Goal: Transaction & Acquisition: Purchase product/service

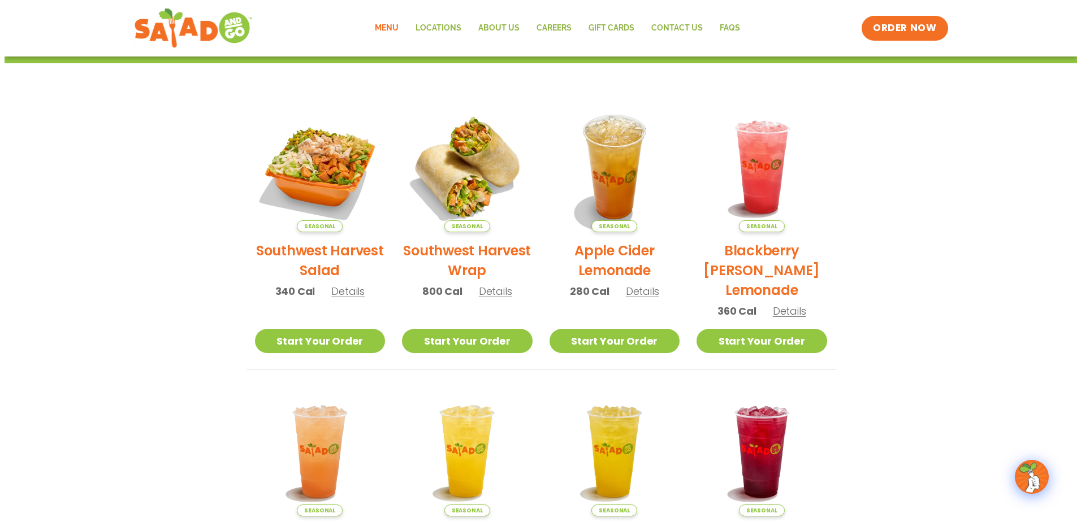
scroll to position [90, 0]
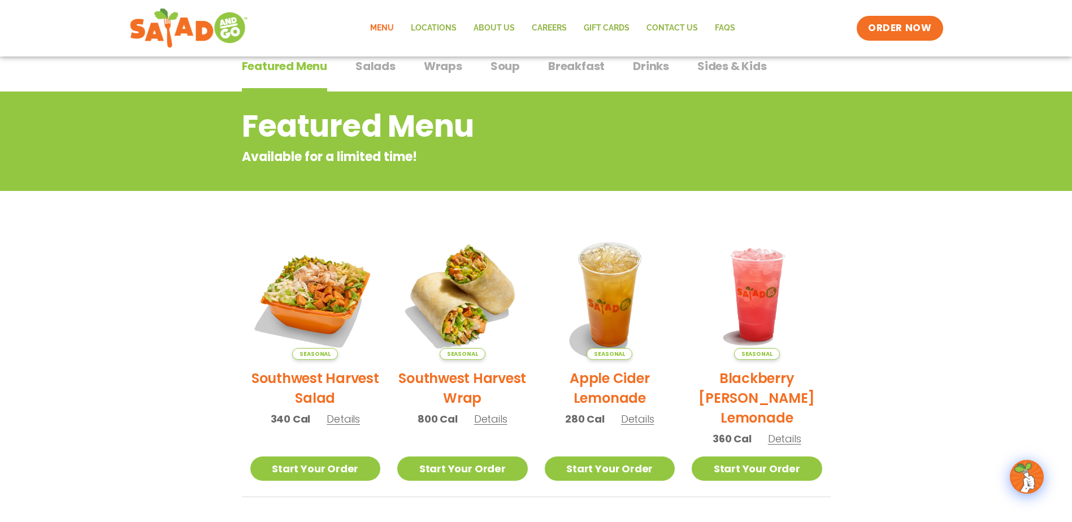
click at [375, 71] on span "Salads" at bounding box center [376, 66] width 40 height 17
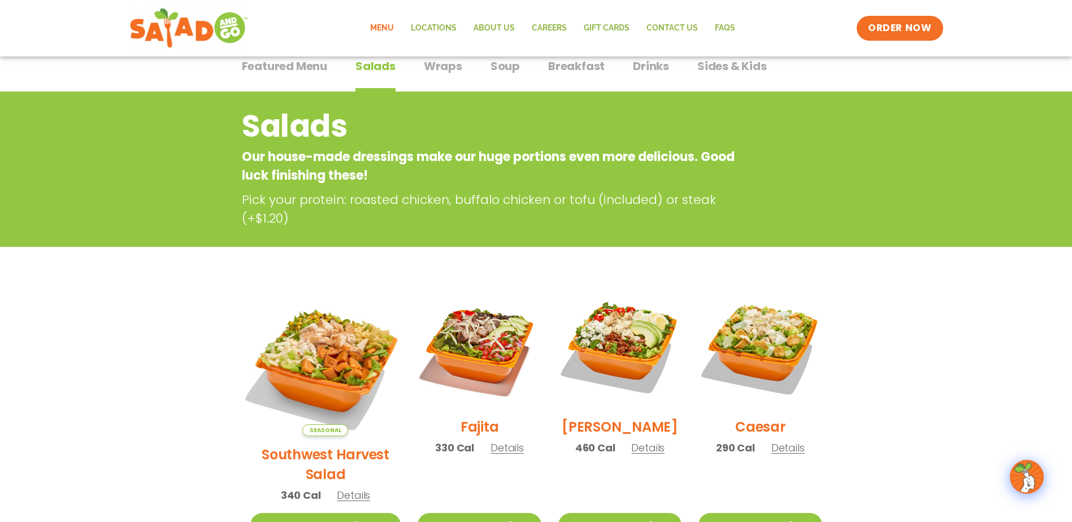
click at [322, 375] on img at bounding box center [325, 360] width 177 height 177
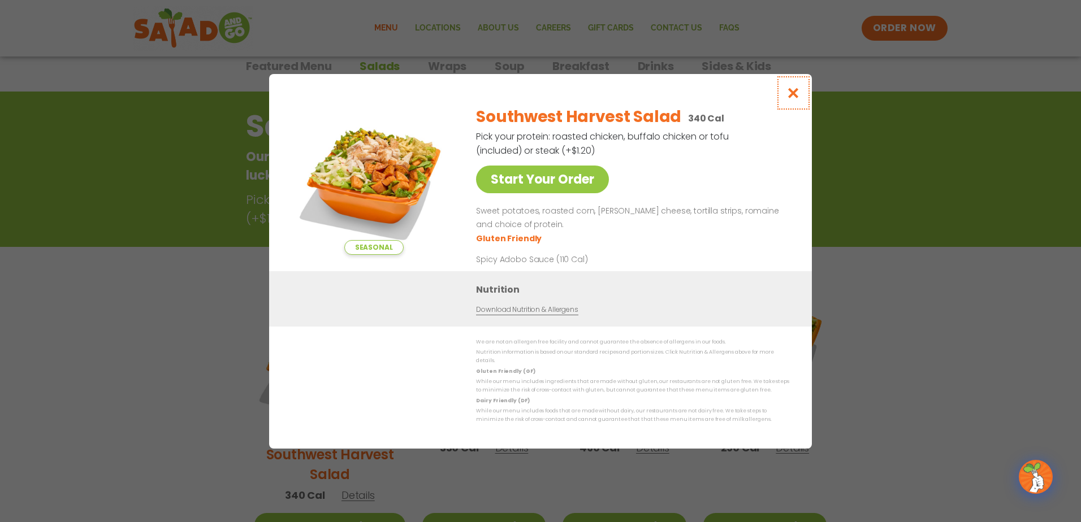
click at [793, 97] on icon "Close modal" at bounding box center [793, 93] width 14 height 12
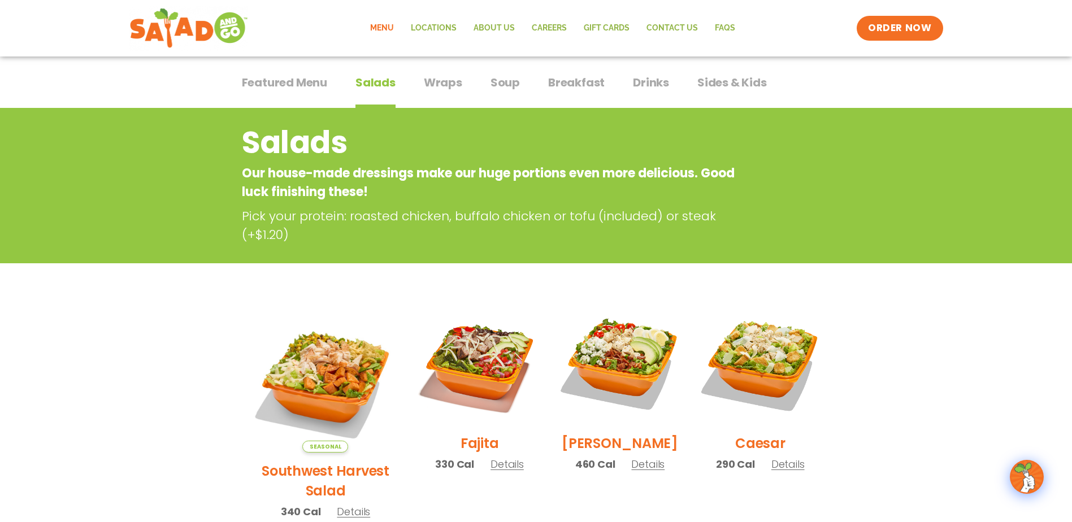
scroll to position [49, 0]
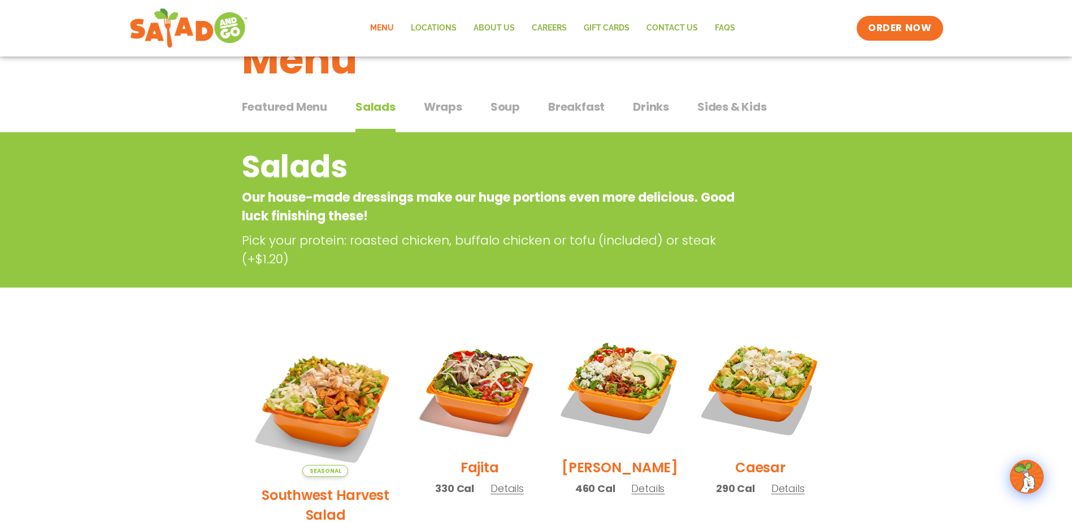
click at [453, 111] on span "Wraps" at bounding box center [443, 106] width 38 height 17
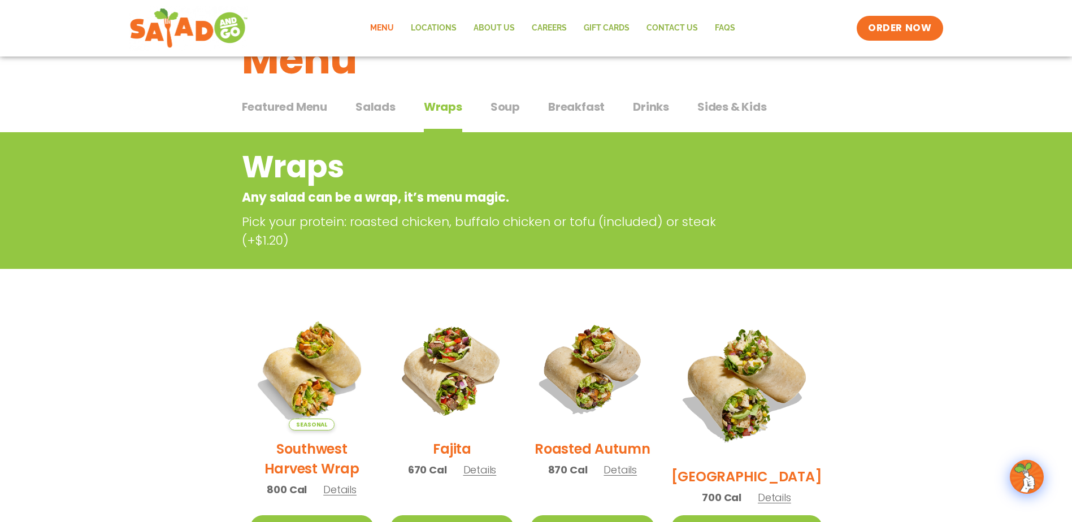
click at [645, 101] on span "Drinks" at bounding box center [651, 106] width 36 height 17
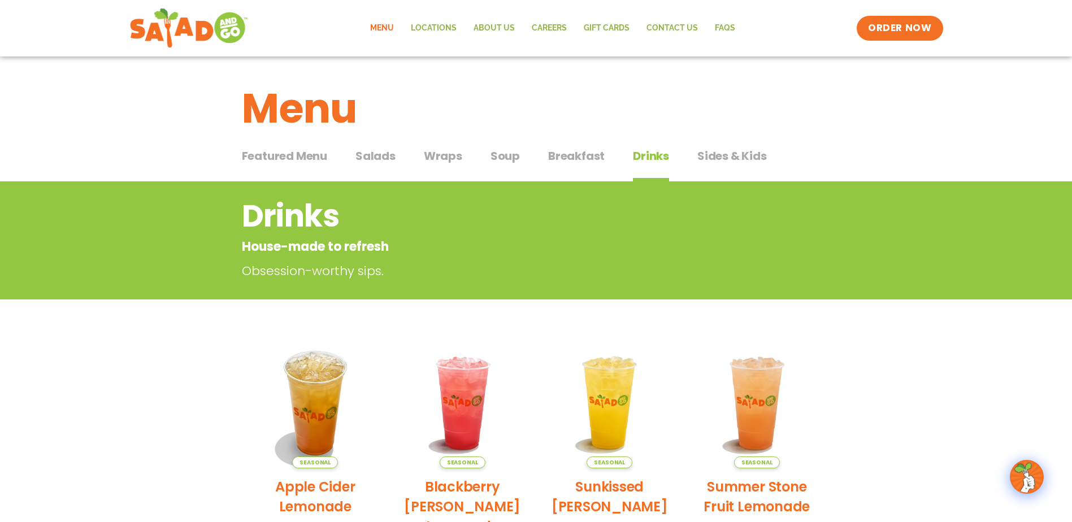
click at [384, 157] on span "Salads" at bounding box center [376, 156] width 40 height 17
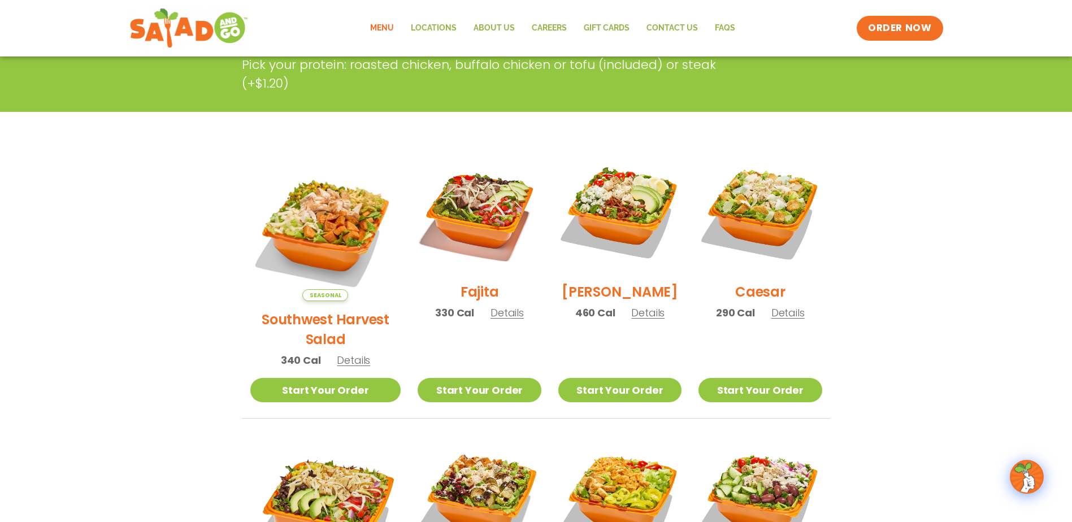
scroll to position [226, 0]
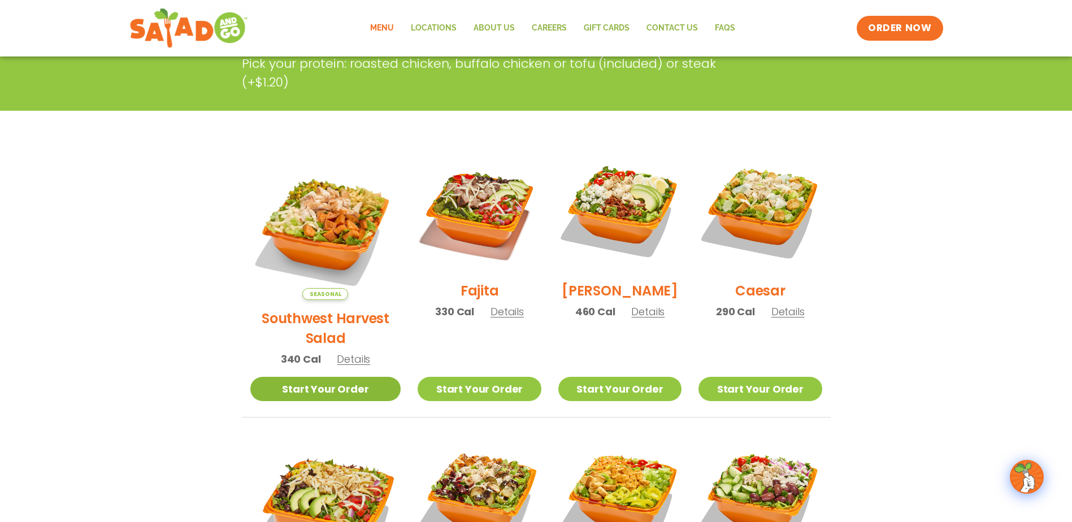
click at [289, 377] on link "Start Your Order" at bounding box center [325, 389] width 151 height 24
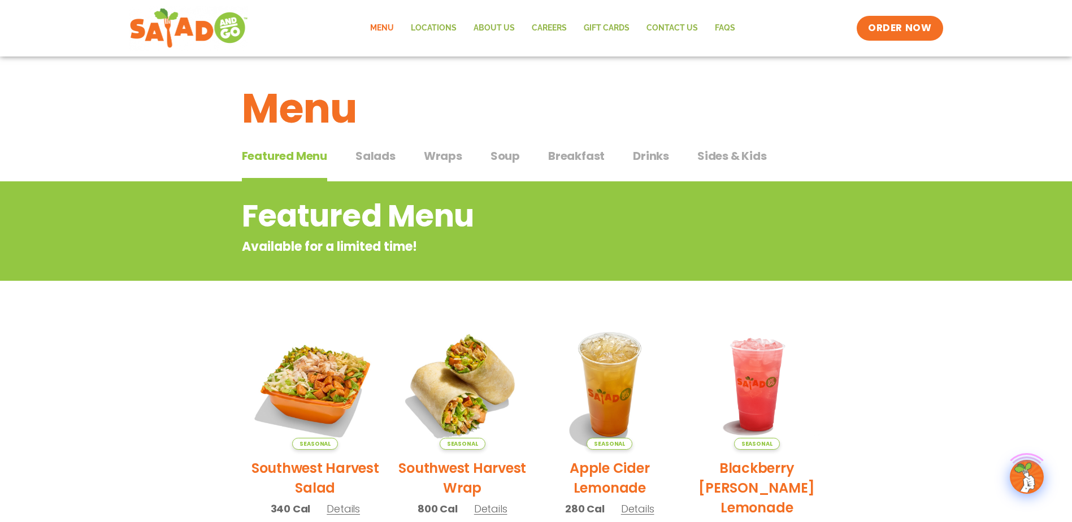
scroll to position [170, 0]
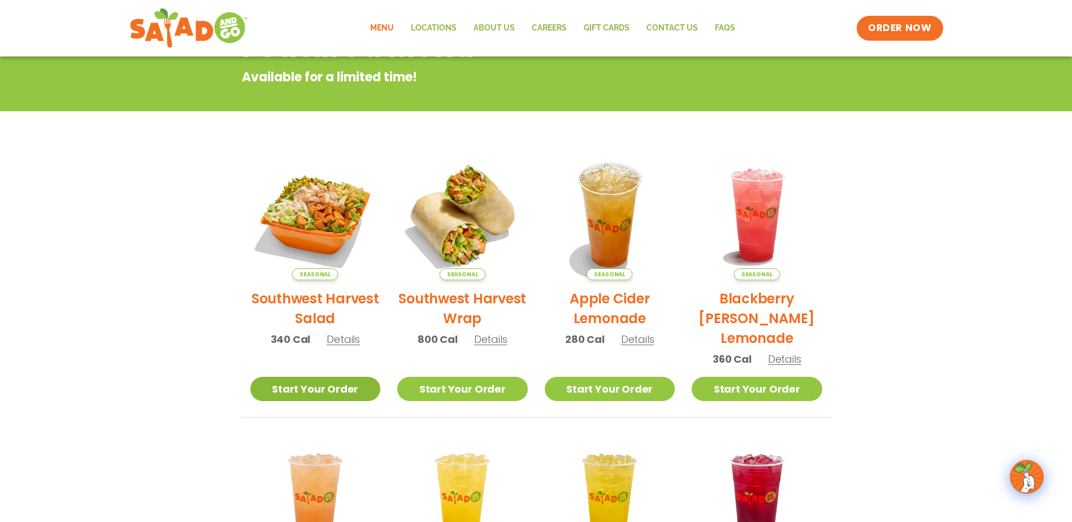
click at [297, 396] on link "Start Your Order" at bounding box center [315, 389] width 131 height 24
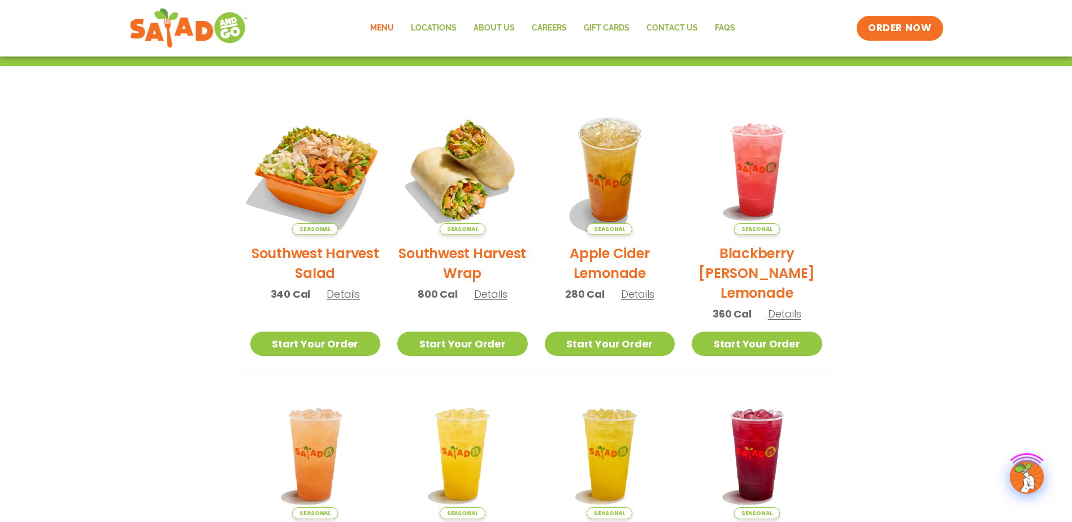
scroll to position [226, 0]
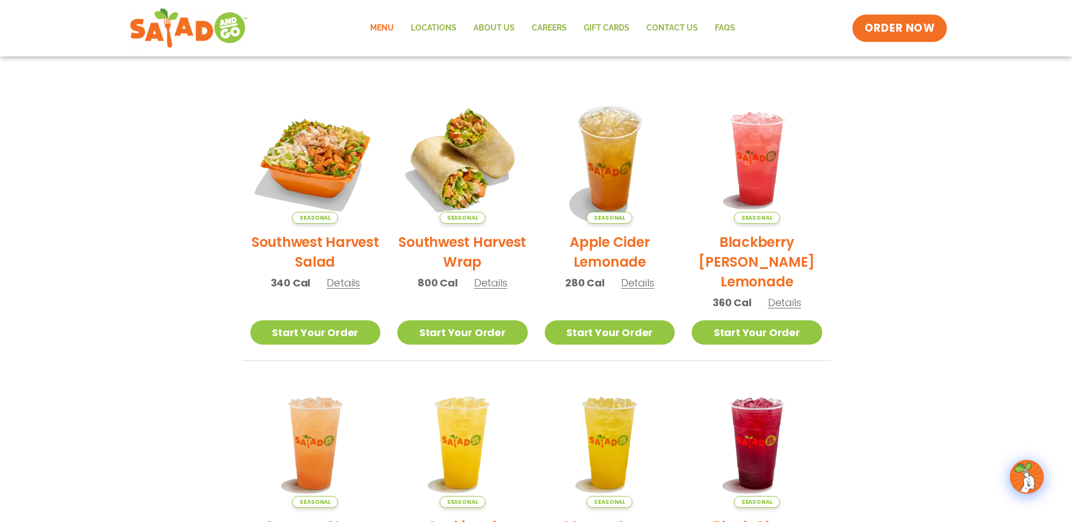
click at [905, 27] on span "ORDER NOW" at bounding box center [900, 28] width 70 height 15
click at [322, 338] on link "Start Your Order" at bounding box center [315, 333] width 131 height 24
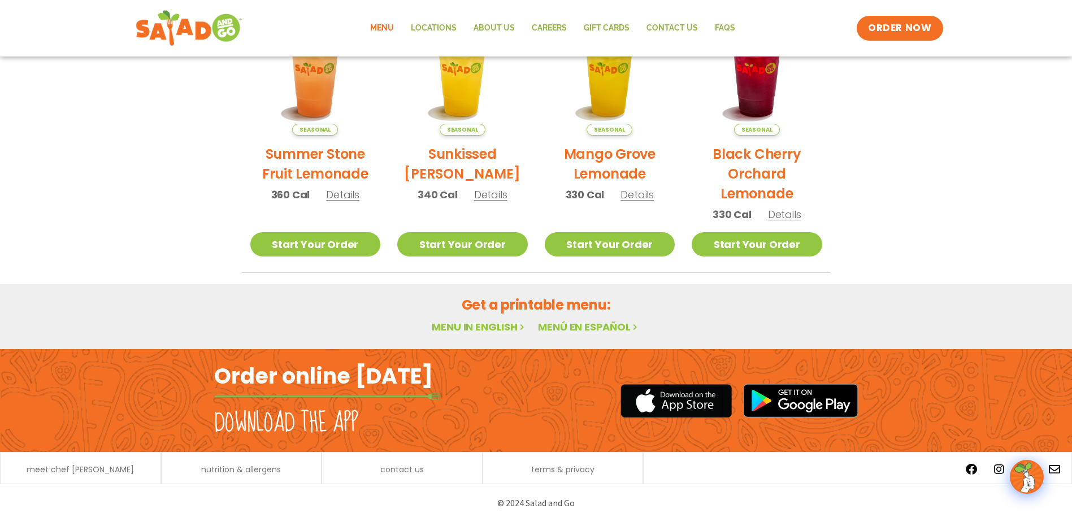
scroll to position [316, 0]
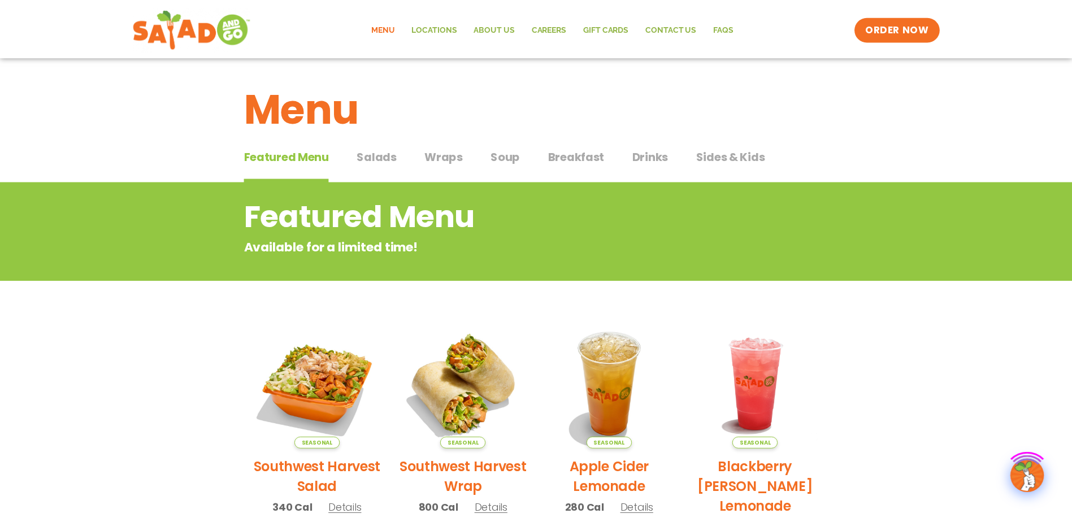
scroll to position [225, 0]
